Goal: Find specific page/section: Find specific page/section

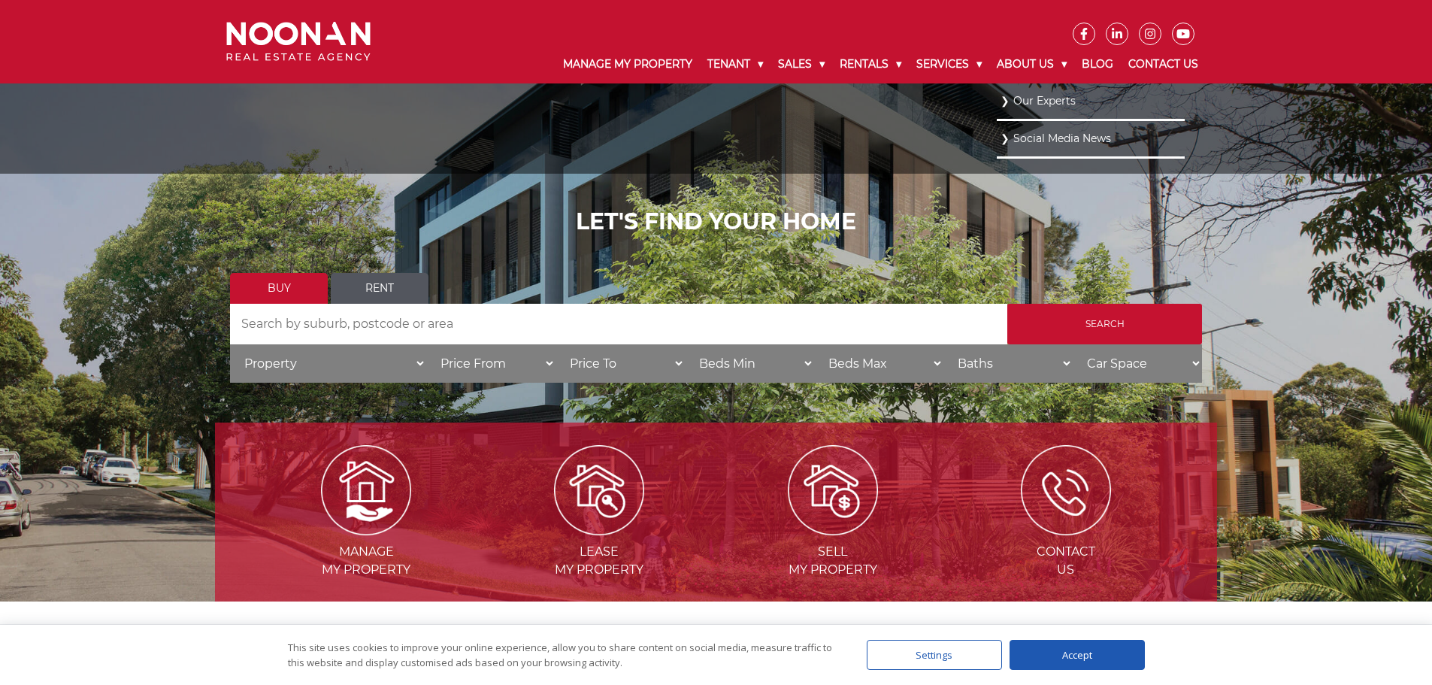
click at [1040, 99] on link "Our Experts" at bounding box center [1091, 101] width 180 height 20
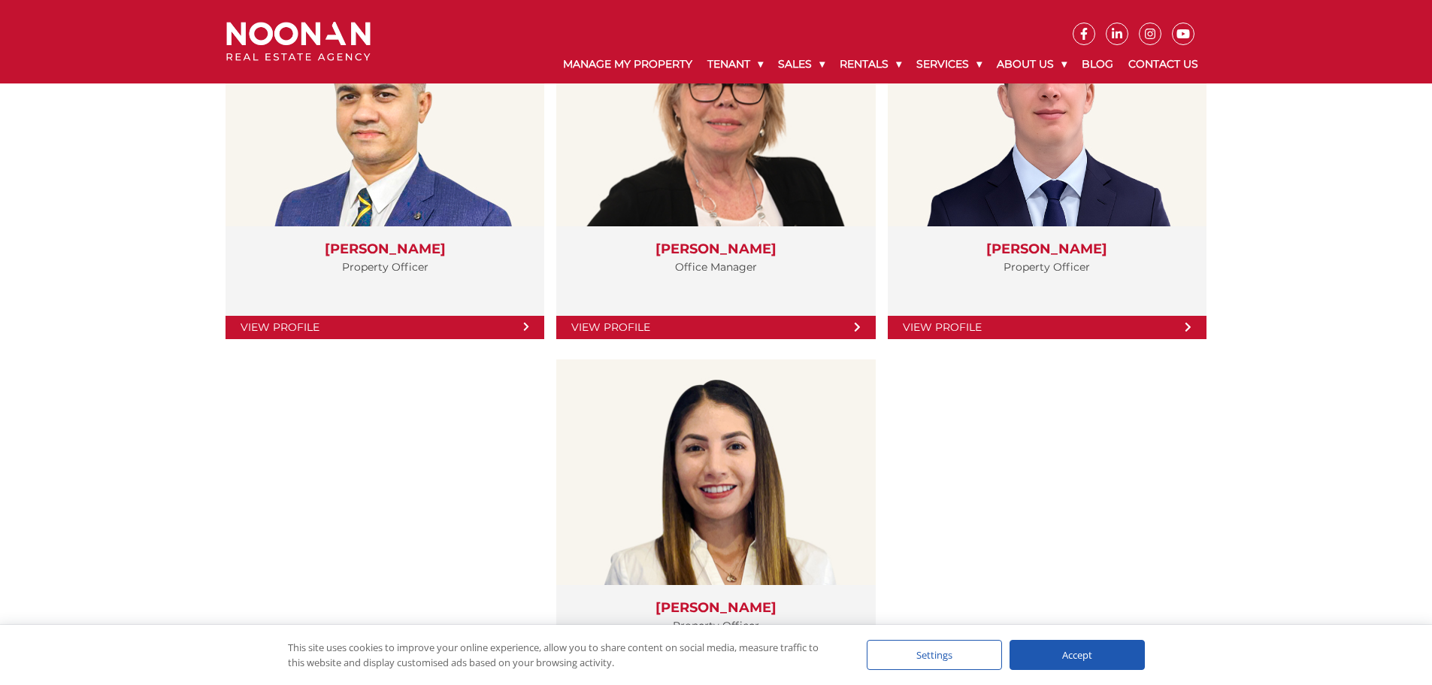
scroll to position [2782, 0]
